Goal: Task Accomplishment & Management: Manage account settings

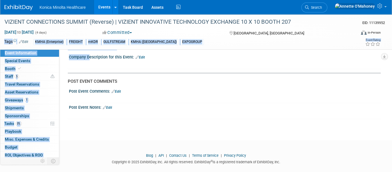
click at [100, 3] on link "Events" at bounding box center [104, 7] width 21 height 14
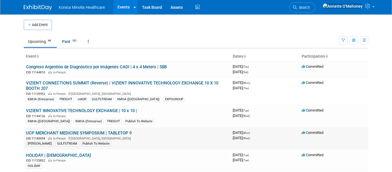
click at [112, 133] on link "UCP MERCHANT MEDICINE SYMPOSIUM | TABLETOP 9" at bounding box center [79, 133] width 106 height 5
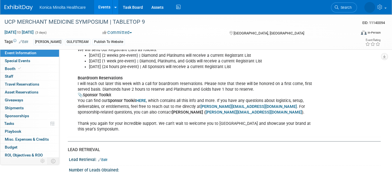
scroll to position [459, 0]
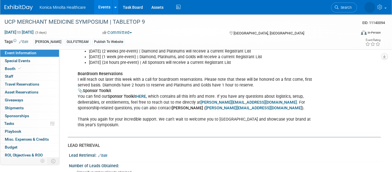
click at [142, 94] on b "HERE" at bounding box center [141, 96] width 10 height 5
click at [103, 6] on link "Events" at bounding box center [104, 7] width 21 height 14
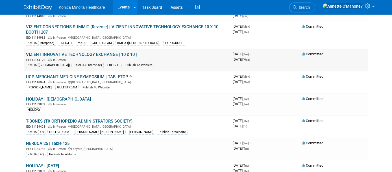
scroll to position [71, 0]
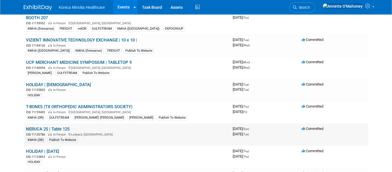
click at [51, 127] on link "NERUCA 25 | Table 125" at bounding box center [48, 129] width 44 height 5
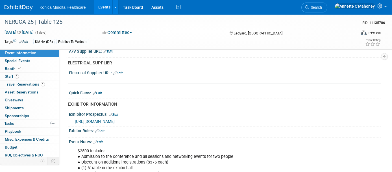
scroll to position [247, 0]
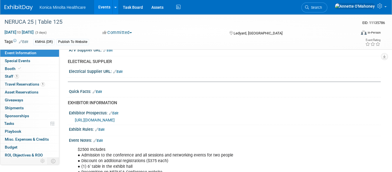
click at [115, 118] on span "[URL][DOMAIN_NAME]" at bounding box center [95, 120] width 40 height 5
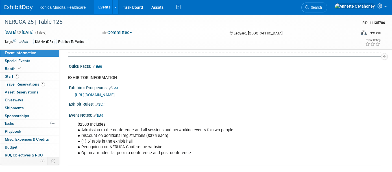
scroll to position [282, 0]
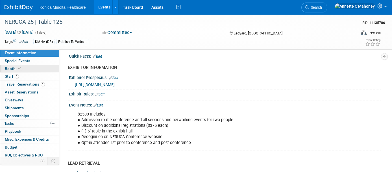
click at [14, 66] on span "Booth" at bounding box center [13, 68] width 17 height 5
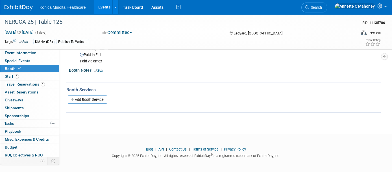
scroll to position [0, 0]
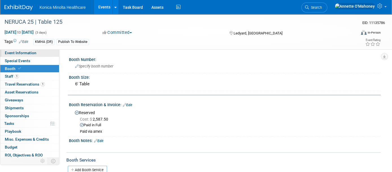
click at [27, 52] on span "Event Information" at bounding box center [21, 53] width 32 height 5
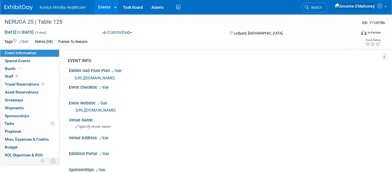
click at [115, 77] on span "[URL][DOMAIN_NAME]" at bounding box center [95, 78] width 40 height 5
click at [18, 73] on link "1 Staff 1" at bounding box center [29, 77] width 59 height 8
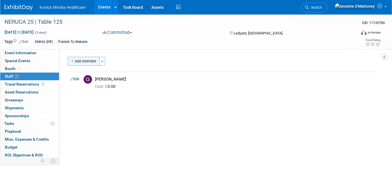
click at [91, 60] on button "Add Attendee" at bounding box center [84, 61] width 32 height 9
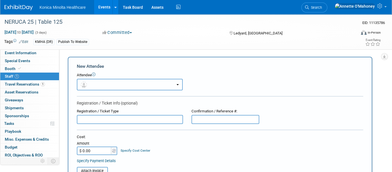
click at [97, 81] on button "button" at bounding box center [130, 85] width 106 height 12
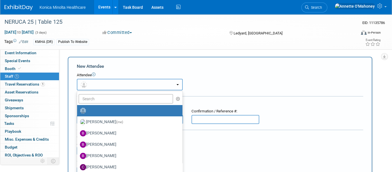
radio input "false"
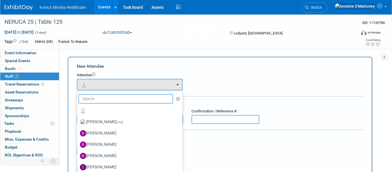
click at [93, 99] on input "text" at bounding box center [126, 99] width 95 height 10
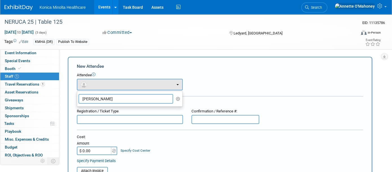
type input "stephen"
click at [294, 131] on form "New Attendee Attendee <img src="https://www.exhibitday.com/Images/Unassigned-Us…" at bounding box center [220, 166] width 286 height 207
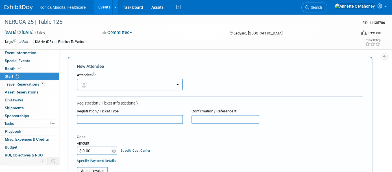
click at [122, 81] on button "button" at bounding box center [130, 85] width 106 height 12
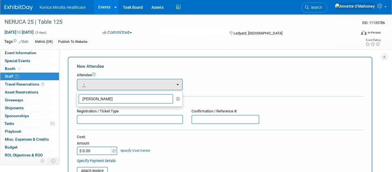
drag, startPoint x: 114, startPoint y: 95, endPoint x: 110, endPoint y: 95, distance: 3.4
click at [111, 95] on input "stephen" at bounding box center [126, 99] width 95 height 10
click at [93, 42] on div "KMHA (DR) Publish To Website" at bounding box center [174, 42] width 283 height 6
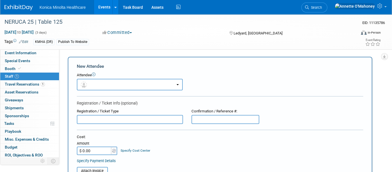
click at [90, 42] on div "KMHA (DR) Publish To Website" at bounding box center [174, 42] width 283 height 6
click at [26, 42] on link "Edit" at bounding box center [23, 42] width 9 height 4
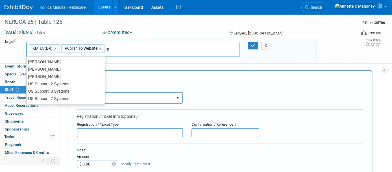
type input "s"
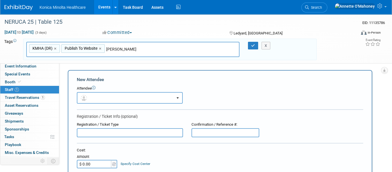
type input "Stephen Reynolds"
type input "KMHA (DR), Publish To Website, Stephen Reynolds"
type input "[PERSON_NAME]"
type input "KMHA (DR), Publish To Website, Stephen Reynolds, Guillermo Sander"
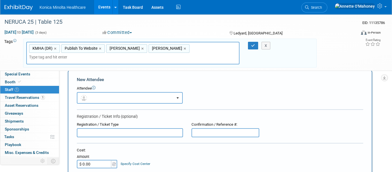
click at [266, 52] on div "KMHA (DR), Publish To Website, Stephen Reynolds, Guillermo Sander KMHA (DR) × P…" at bounding box center [170, 53] width 296 height 23
click at [254, 47] on button "button" at bounding box center [253, 46] width 10 height 8
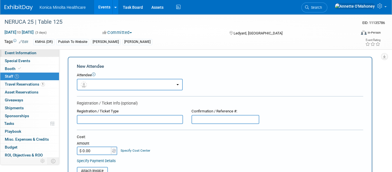
click at [21, 53] on span "Event Information" at bounding box center [21, 53] width 32 height 5
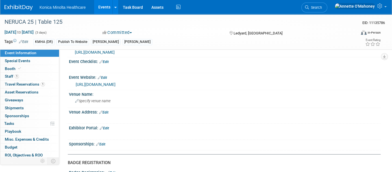
scroll to position [35, 0]
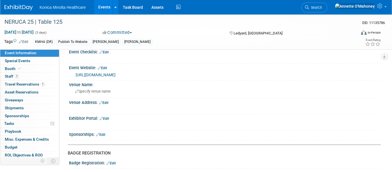
click at [106, 118] on link "Edit" at bounding box center [104, 119] width 9 height 4
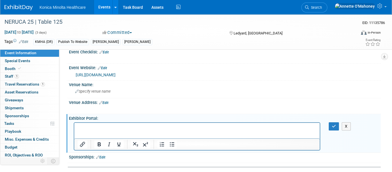
scroll to position [0, 0]
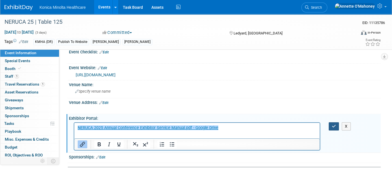
click at [334, 122] on button "button" at bounding box center [334, 126] width 10 height 8
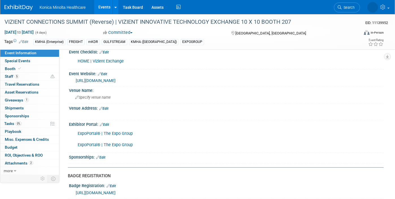
click at [102, 3] on link "Events" at bounding box center [104, 7] width 21 height 14
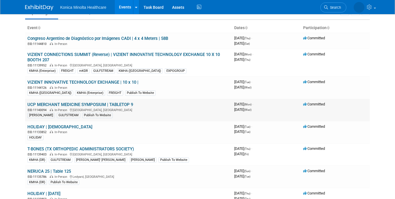
scroll to position [106, 0]
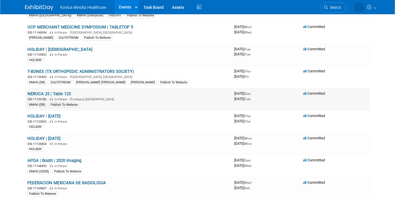
click at [48, 91] on link "NERUCA 25 | Table 125" at bounding box center [49, 93] width 44 height 5
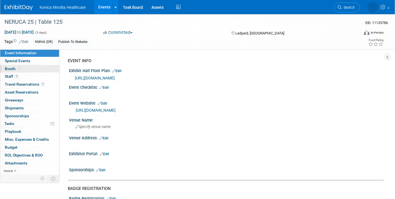
click at [18, 68] on icon at bounding box center [19, 68] width 3 height 3
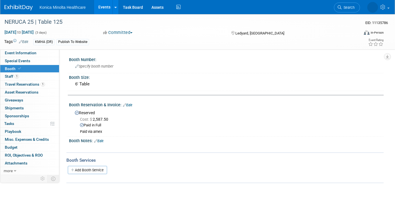
click at [100, 141] on link "Edit" at bounding box center [98, 141] width 9 height 4
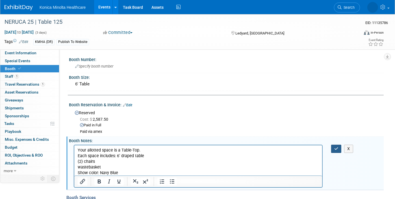
click at [339, 147] on button "button" at bounding box center [336, 149] width 10 height 8
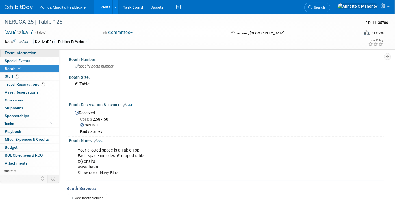
drag, startPoint x: 40, startPoint y: 50, endPoint x: 44, endPoint y: 49, distance: 4.1
click at [41, 50] on link "Event Information" at bounding box center [29, 53] width 59 height 8
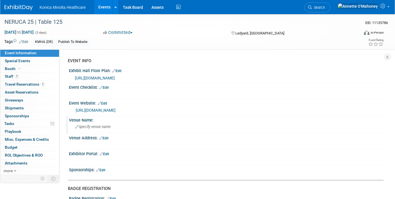
scroll to position [35, 0]
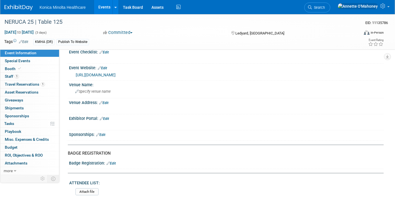
click at [107, 117] on link "Edit" at bounding box center [104, 119] width 9 height 4
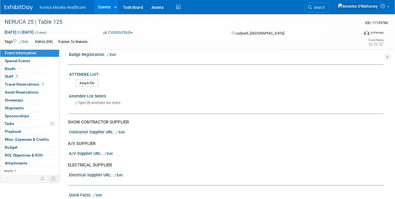
scroll to position [177, 0]
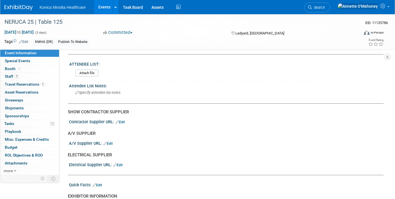
click at [112, 142] on link "Edit" at bounding box center [107, 144] width 9 height 4
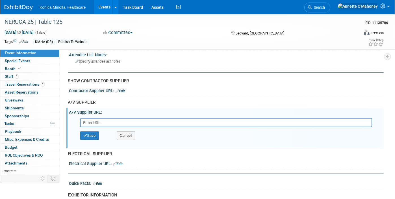
scroll to position [318, 0]
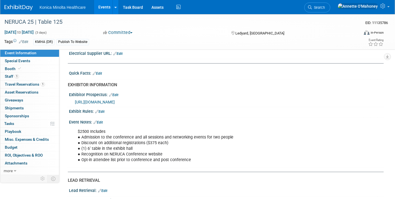
click at [102, 120] on link "Edit" at bounding box center [98, 122] width 9 height 4
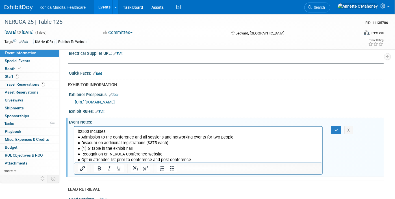
scroll to position [0, 0]
click at [211, 161] on p "$2500 Includes ● Admission to the conference and all sessions and networking ev…" at bounding box center [197, 146] width 241 height 34
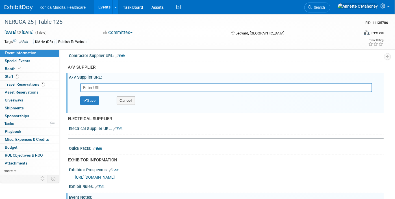
scroll to position [212, 0]
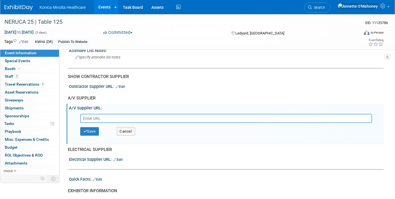
click at [113, 114] on input "text" at bounding box center [226, 118] width 292 height 9
click at [91, 115] on input "text" at bounding box center [226, 118] width 292 height 9
paste input "[URL][DOMAIN_NAME]"
type input "[URL][DOMAIN_NAME]"
click at [87, 129] on icon "button" at bounding box center [85, 131] width 4 height 4
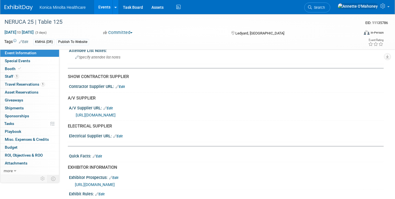
click at [118, 134] on link "Edit" at bounding box center [117, 136] width 9 height 4
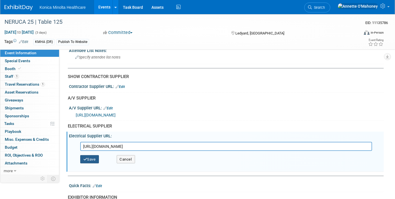
type input "[URL][DOMAIN_NAME]"
click at [87, 159] on button "Save" at bounding box center [89, 159] width 19 height 8
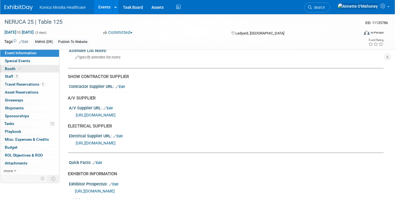
click at [10, 67] on span "Booth" at bounding box center [13, 68] width 17 height 5
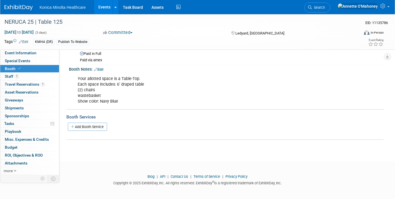
scroll to position [72, 0]
click at [86, 125] on link "Add Booth Service" at bounding box center [87, 126] width 39 height 8
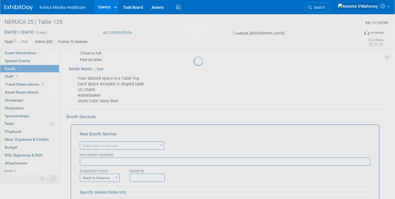
scroll to position [0, 0]
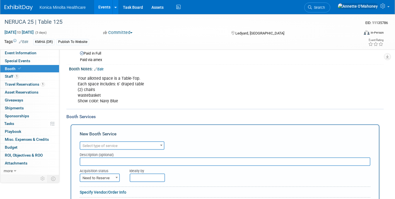
click at [118, 146] on span "Select type of service" at bounding box center [122, 146] width 84 height 8
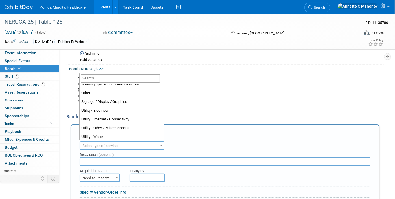
scroll to position [144, 0]
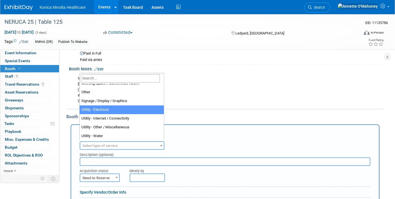
select select "8"
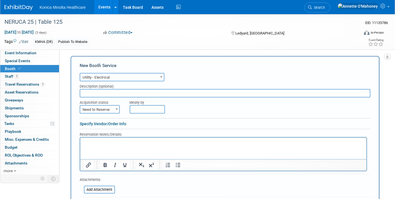
scroll to position [142, 0]
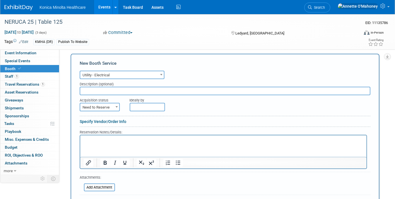
click at [93, 90] on input "text" at bounding box center [225, 91] width 291 height 8
click at [111, 105] on span "Need to Reserve" at bounding box center [99, 107] width 39 height 8
select select "2"
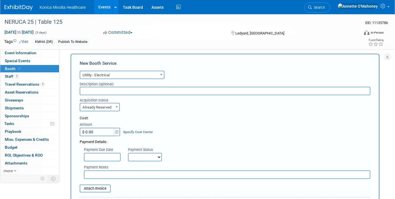
click at [101, 132] on input "$ 0.00" at bounding box center [97, 132] width 35 height 8
click at [67, 19] on div "NERUCA 25 | Table 125" at bounding box center [177, 22] width 349 height 10
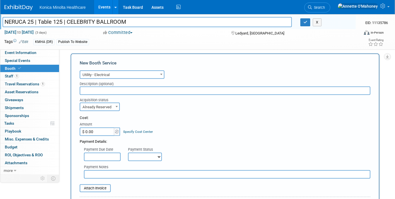
type input "NERUCA 25 | Table 125 | CELEBRITY BALLROOM"
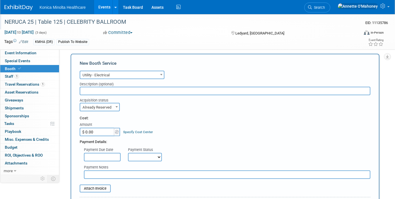
click at [89, 130] on input "$ 0.00" at bounding box center [97, 132] width 35 height 8
type input "$ 594.13"
